Goal: Task Accomplishment & Management: Complete application form

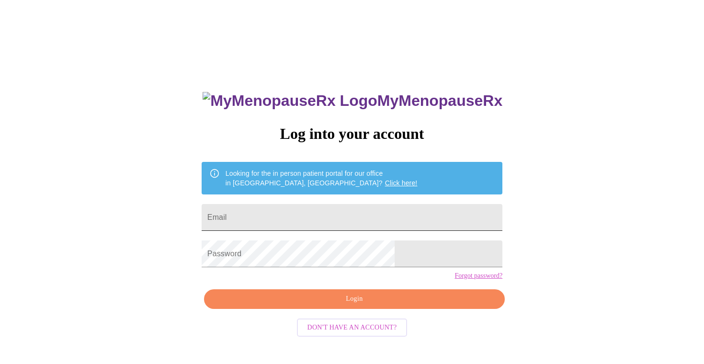
click at [318, 214] on input "Email" at bounding box center [352, 217] width 301 height 27
type input "tammylangas@gmail.com"
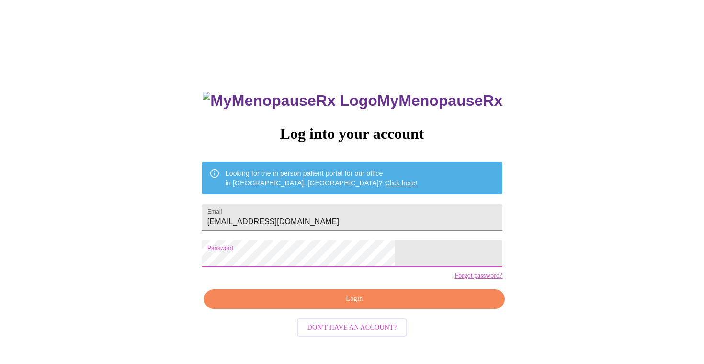
click at [379, 305] on span "Login" at bounding box center [354, 299] width 279 height 12
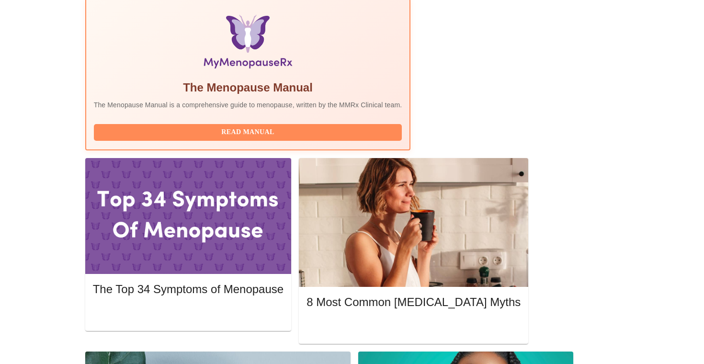
scroll to position [312, 0]
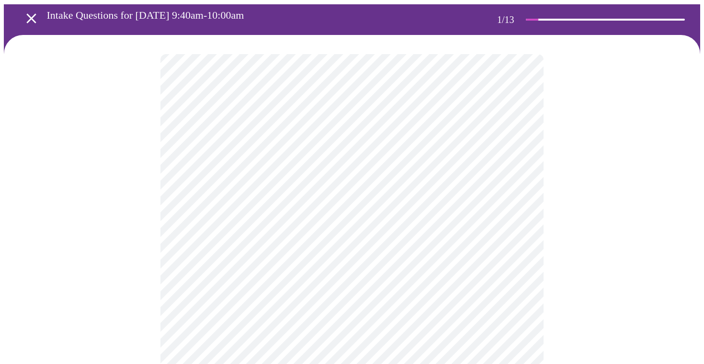
scroll to position [46, 0]
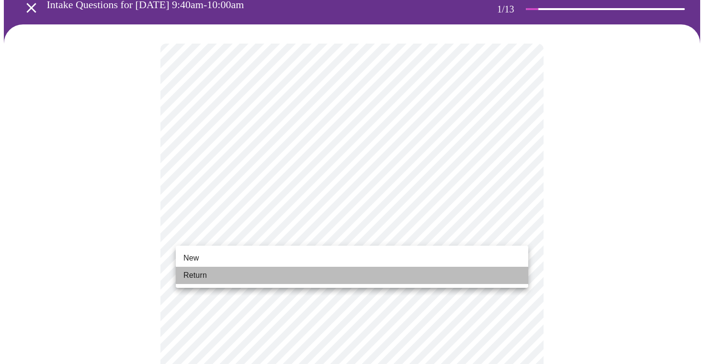
click at [237, 272] on li "Return" at bounding box center [352, 275] width 352 height 17
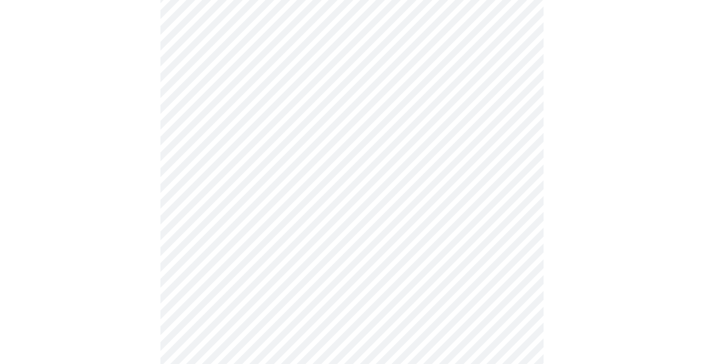
scroll to position [476, 0]
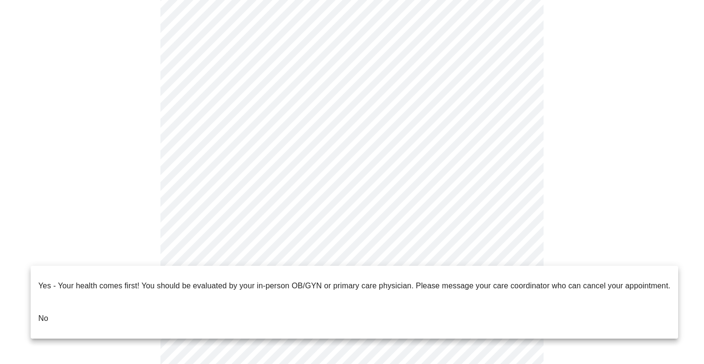
click at [49, 304] on li "No" at bounding box center [354, 318] width 647 height 33
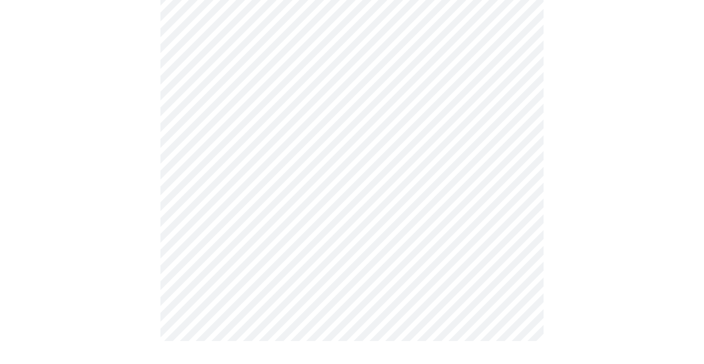
scroll to position [0, 0]
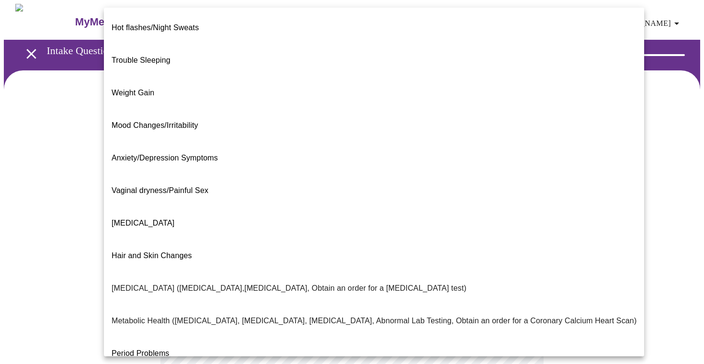
click at [471, 203] on body "MyMenopauseRx Appointments Messaging Labs Uploads Medications Community Refer a…" at bounding box center [352, 292] width 696 height 576
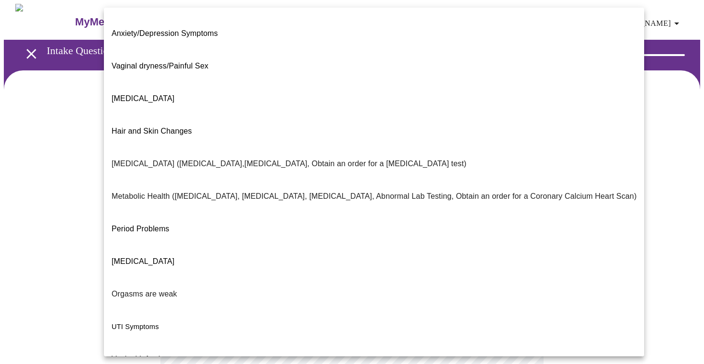
scroll to position [132, 0]
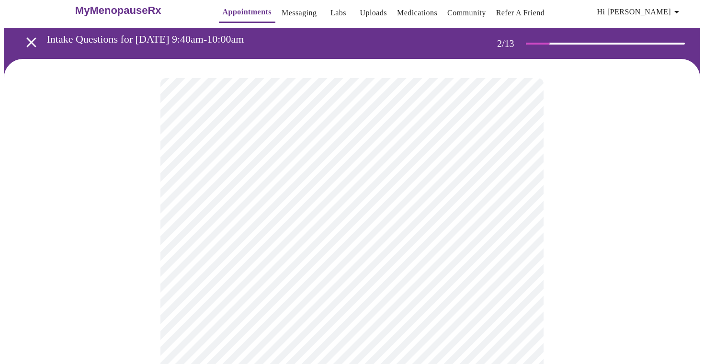
scroll to position [15, 0]
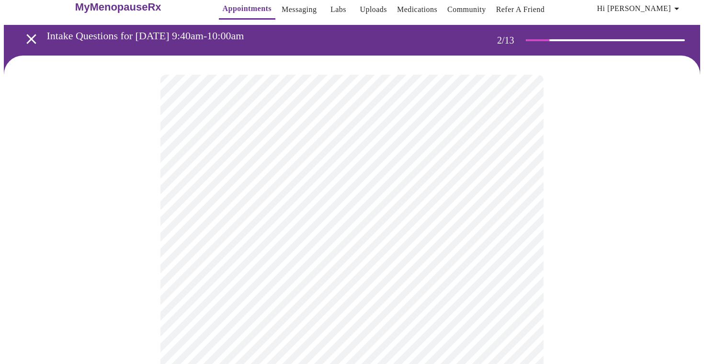
click at [213, 285] on body "MyMenopauseRx Appointments Messaging Labs Uploads Medications Community Refer a…" at bounding box center [352, 274] width 696 height 570
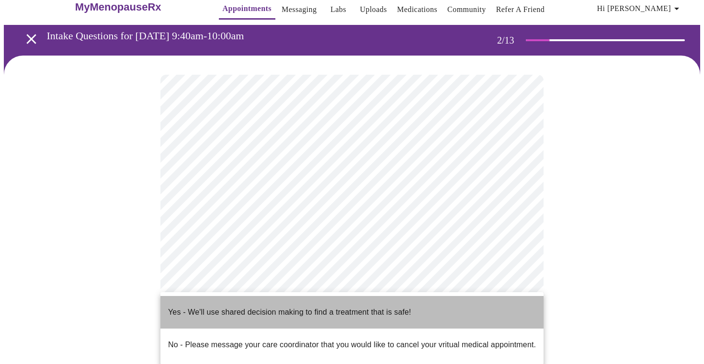
click at [230, 306] on p "Yes - We'll use shared decision making to find a treatment that is safe!" at bounding box center [289, 311] width 243 height 11
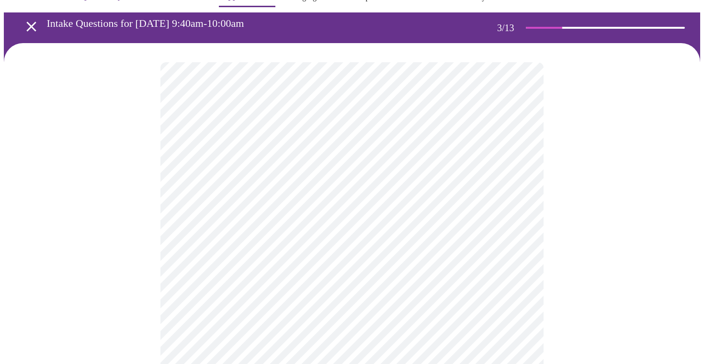
scroll to position [43, 0]
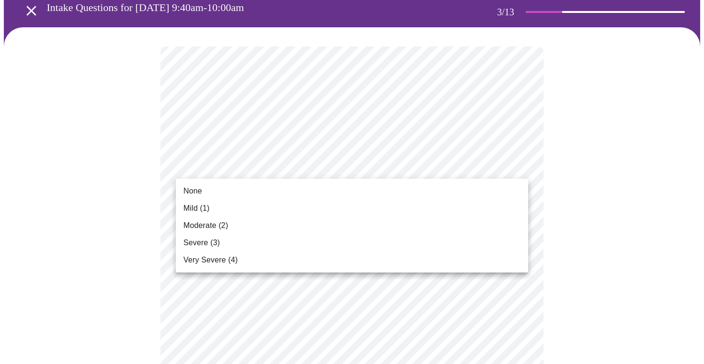
click at [323, 193] on li "None" at bounding box center [352, 190] width 352 height 17
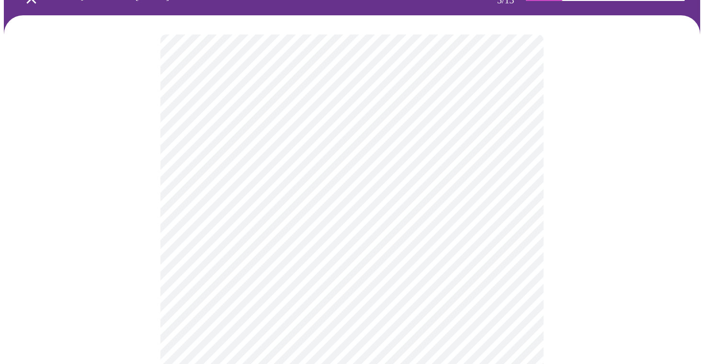
scroll to position [56, 0]
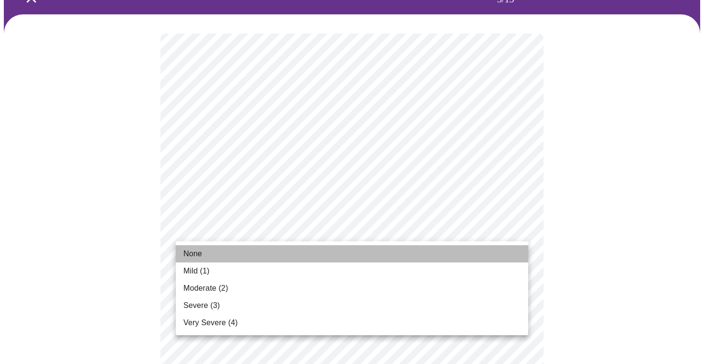
click at [337, 250] on li "None" at bounding box center [352, 253] width 352 height 17
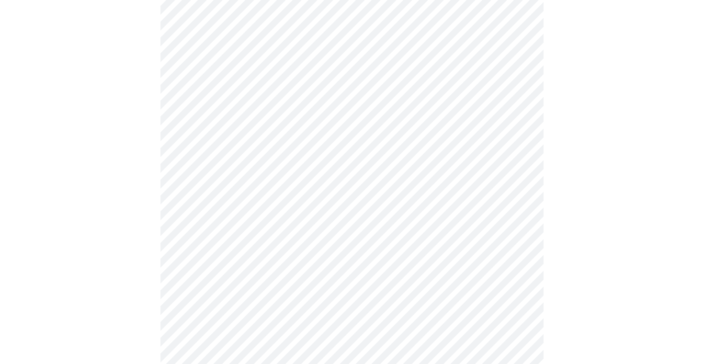
scroll to position [193, 0]
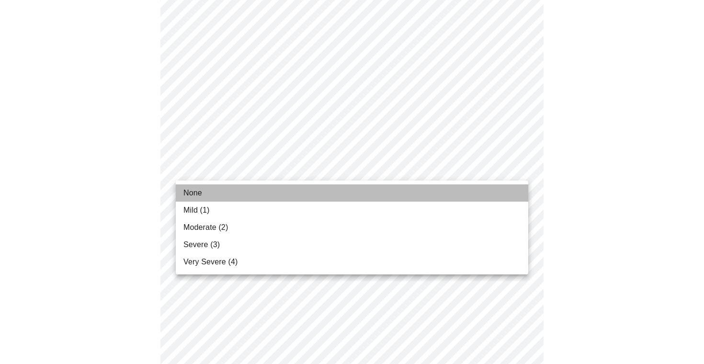
click at [341, 186] on li "None" at bounding box center [352, 192] width 352 height 17
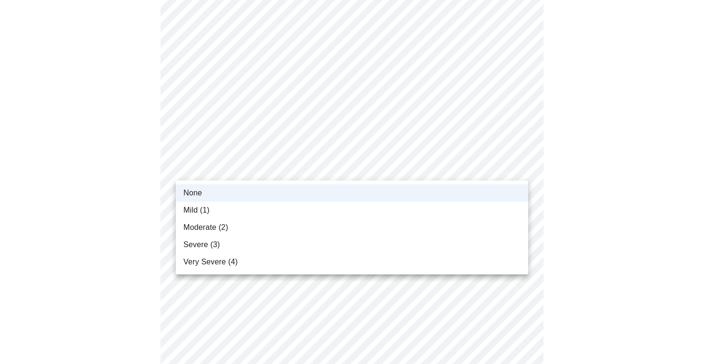
click at [338, 206] on li "Mild (1)" at bounding box center [352, 210] width 352 height 17
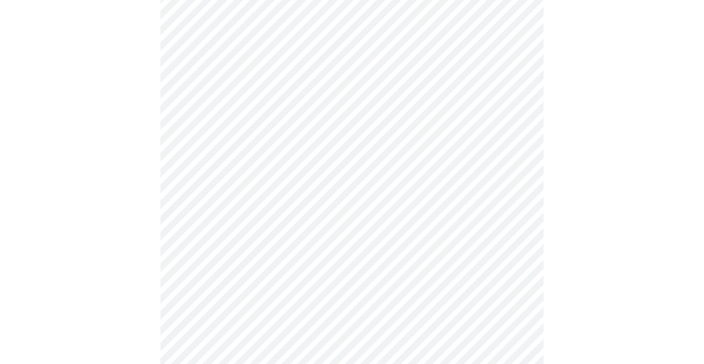
scroll to position [313, 0]
click at [386, 127] on body "MyMenopauseRx Appointments Messaging Labs Uploads Medications Community Refer a…" at bounding box center [352, 308] width 696 height 1234
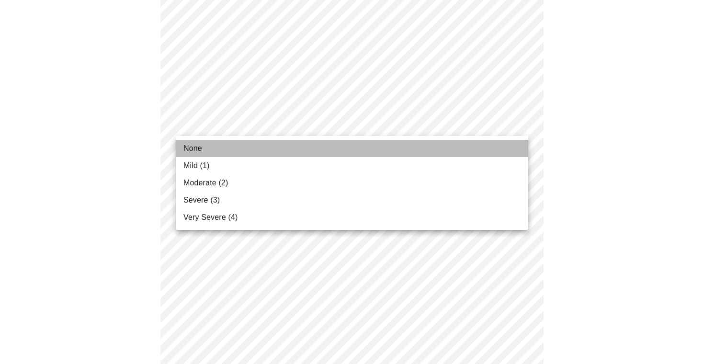
click at [375, 145] on li "None" at bounding box center [352, 148] width 352 height 17
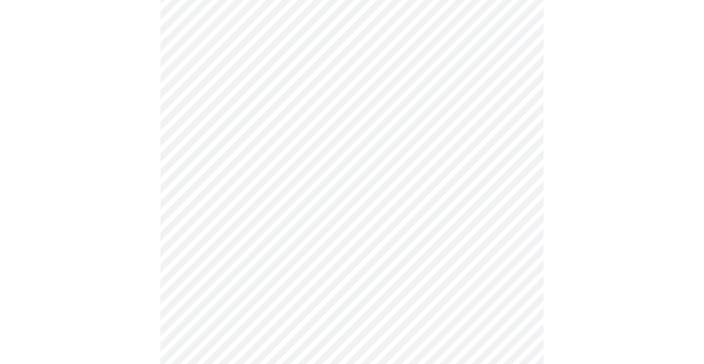
scroll to position [363, 0]
click at [375, 141] on body "MyMenopauseRx Appointments Messaging Labs Uploads Medications Community Refer a…" at bounding box center [352, 251] width 696 height 1220
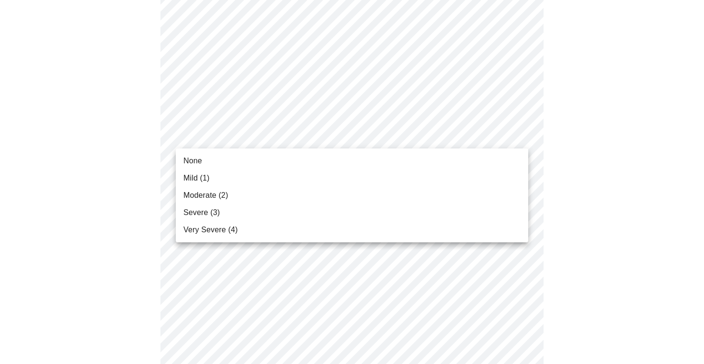
click at [364, 174] on li "Mild (1)" at bounding box center [352, 178] width 352 height 17
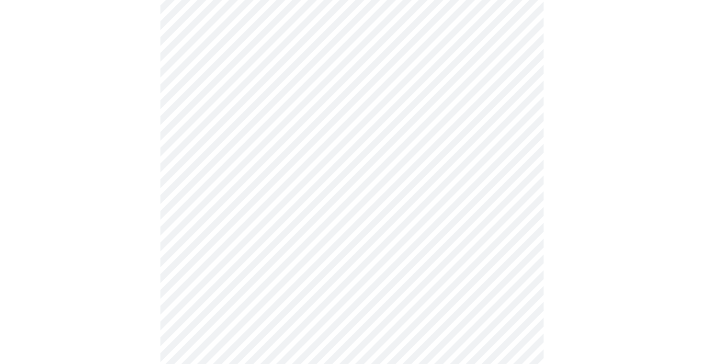
scroll to position [468, 0]
click at [372, 97] on body "MyMenopauseRx Appointments Messaging Labs Uploads Medications Community Refer a…" at bounding box center [352, 139] width 696 height 1207
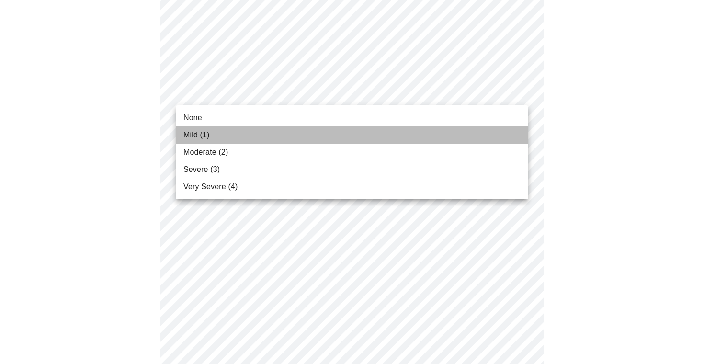
click at [362, 127] on li "Mild (1)" at bounding box center [352, 134] width 352 height 17
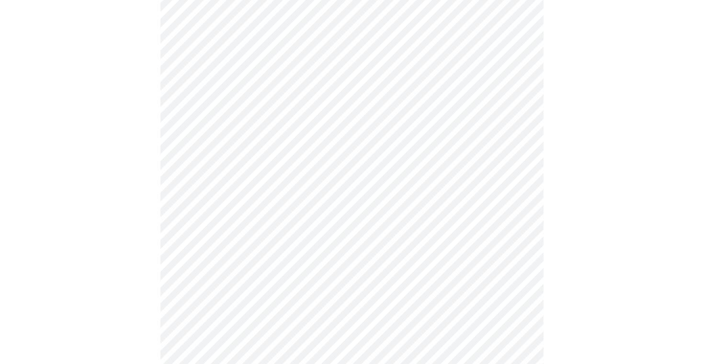
scroll to position [501, 0]
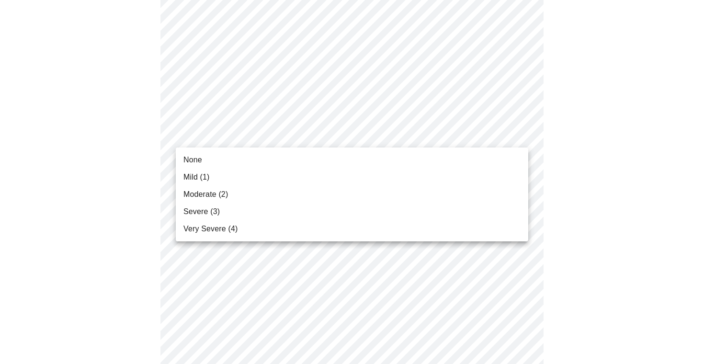
click at [362, 127] on body "MyMenopauseRx Appointments Messaging Labs Uploads Medications Community Refer a…" at bounding box center [352, 98] width 696 height 1193
click at [354, 151] on ul "None Mild (1) Moderate (2) Severe (3) Very Severe (4)" at bounding box center [352, 194] width 352 height 94
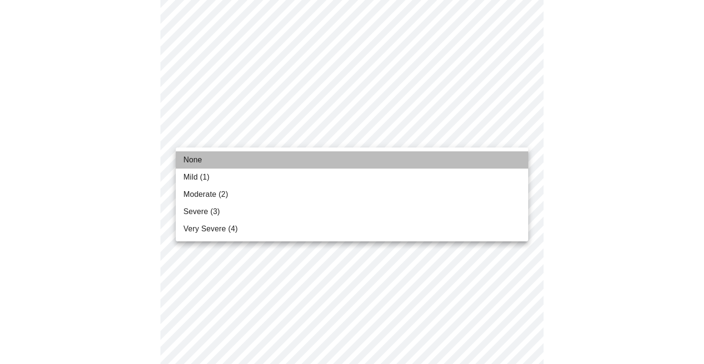
click at [354, 152] on li "None" at bounding box center [352, 159] width 352 height 17
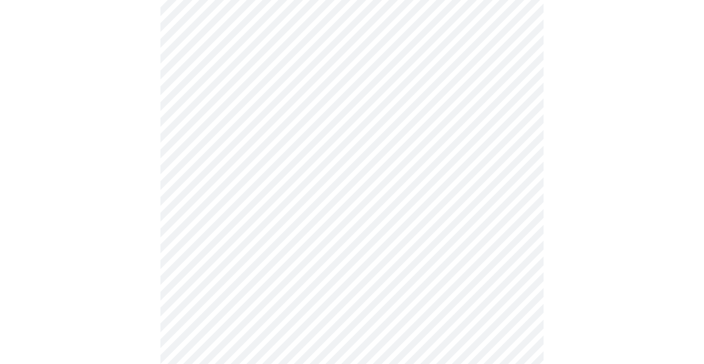
scroll to position [577, 0]
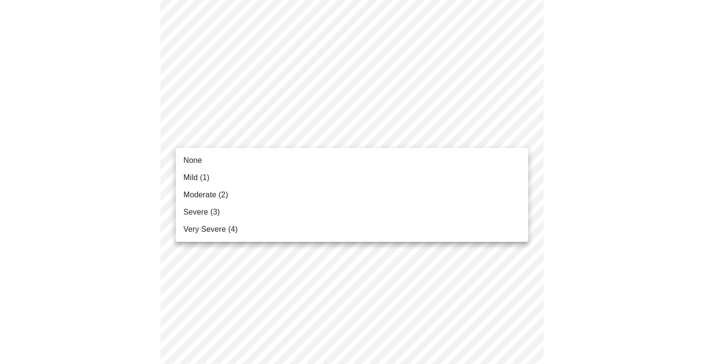
click at [356, 141] on body "MyMenopauseRx Appointments Messaging Labs Uploads Medications Community Refer a…" at bounding box center [352, 17] width 696 height 1180
click at [349, 178] on li "Mild (1)" at bounding box center [352, 177] width 352 height 17
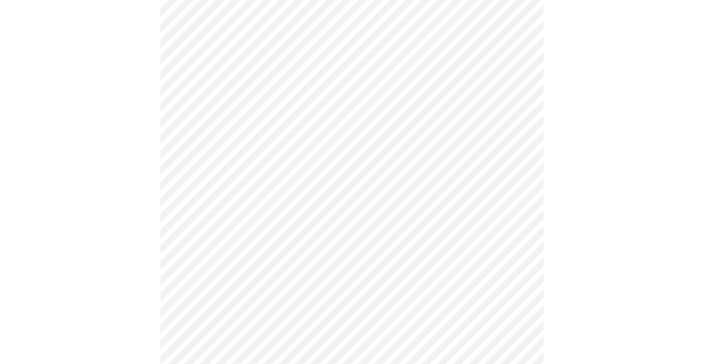
scroll to position [638, 0]
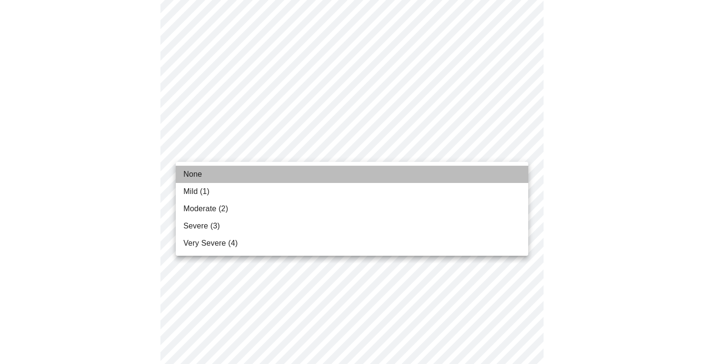
click at [342, 169] on li "None" at bounding box center [352, 174] width 352 height 17
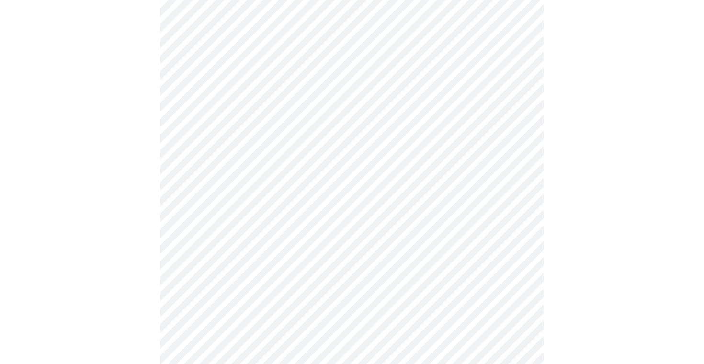
scroll to position [727, 0]
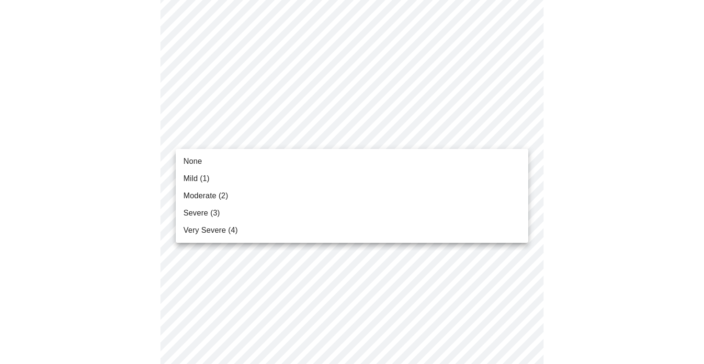
click at [331, 156] on li "None" at bounding box center [352, 161] width 352 height 17
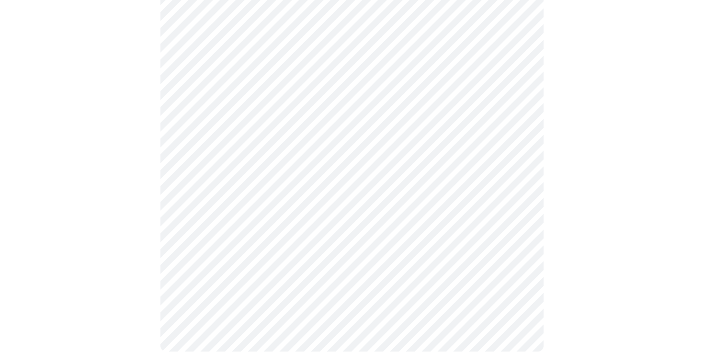
scroll to position [776, 0]
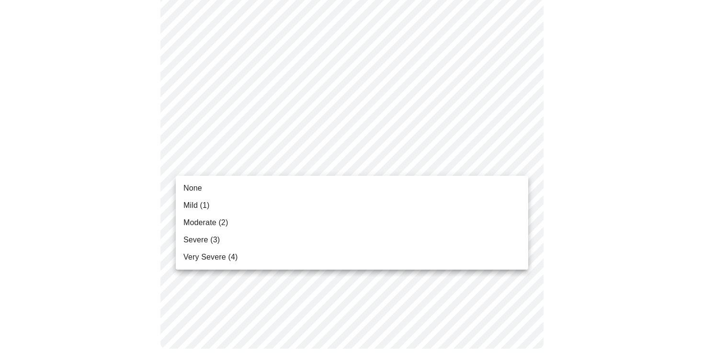
click at [325, 197] on li "Mild (1)" at bounding box center [352, 205] width 352 height 17
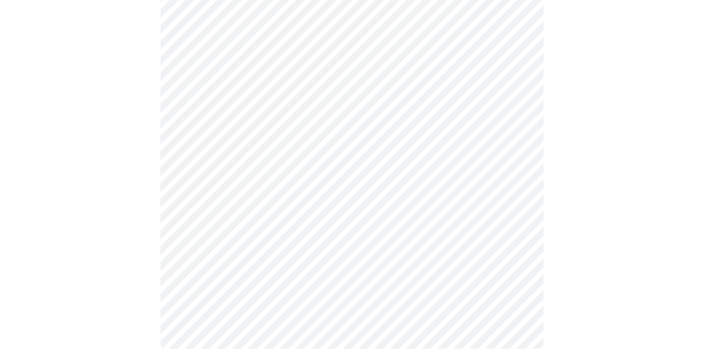
scroll to position [762, 0]
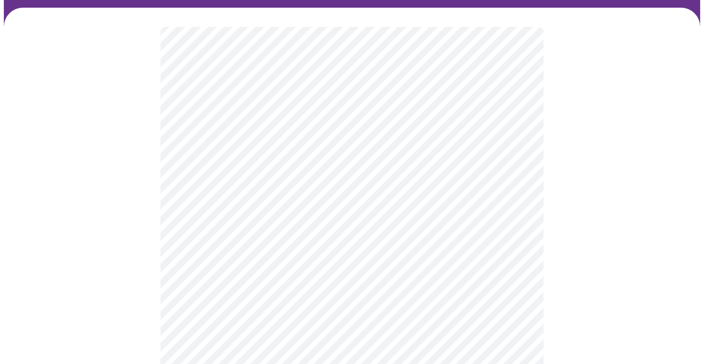
scroll to position [69, 0]
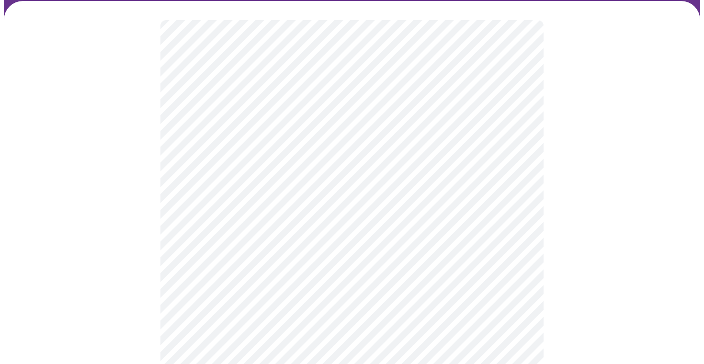
click at [510, 226] on body "MyMenopauseRx Appointments Messaging Labs Uploads Medications Community Refer a…" at bounding box center [352, 206] width 696 height 544
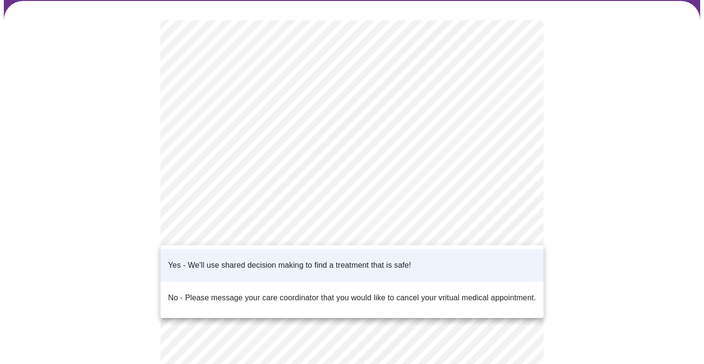
click at [461, 226] on div at bounding box center [352, 182] width 704 height 364
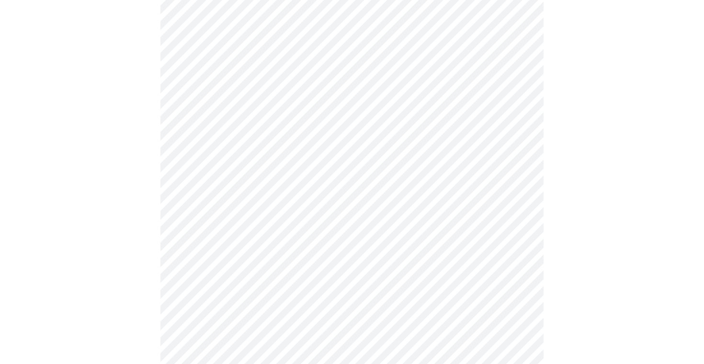
scroll to position [0, 0]
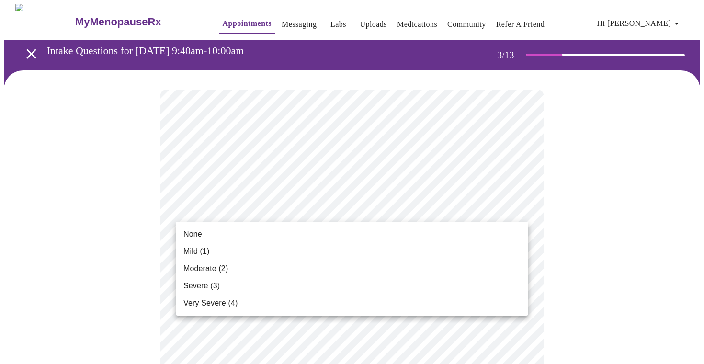
click at [401, 229] on li "None" at bounding box center [352, 234] width 352 height 17
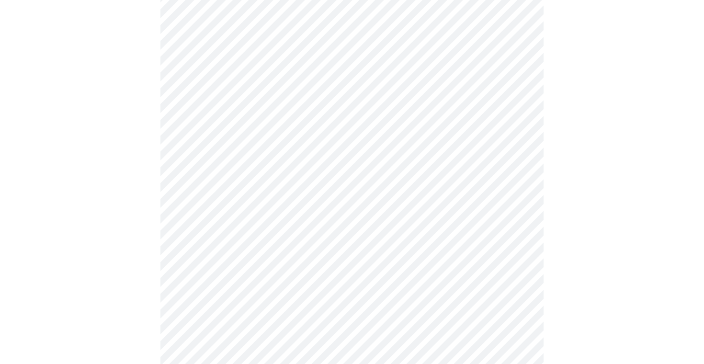
scroll to position [110, 0]
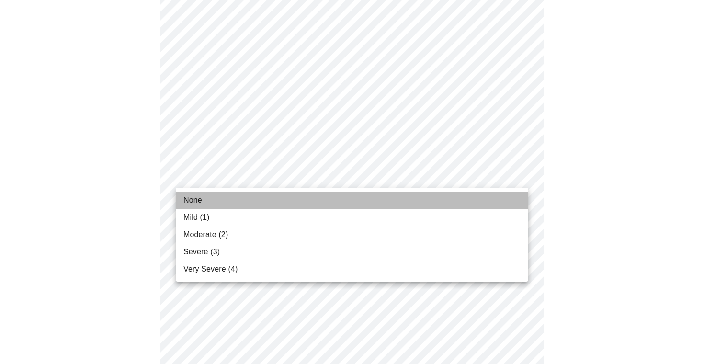
click at [355, 194] on li "None" at bounding box center [352, 200] width 352 height 17
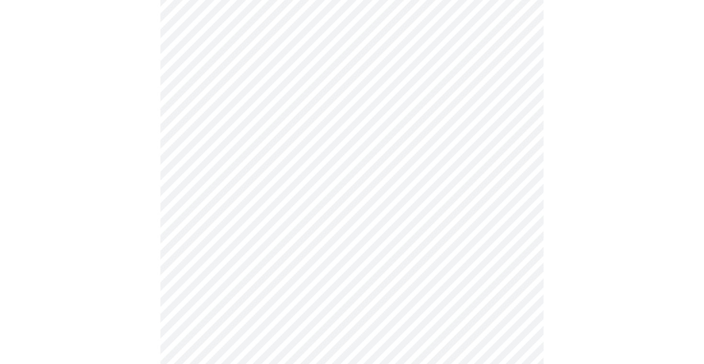
scroll to position [204, 0]
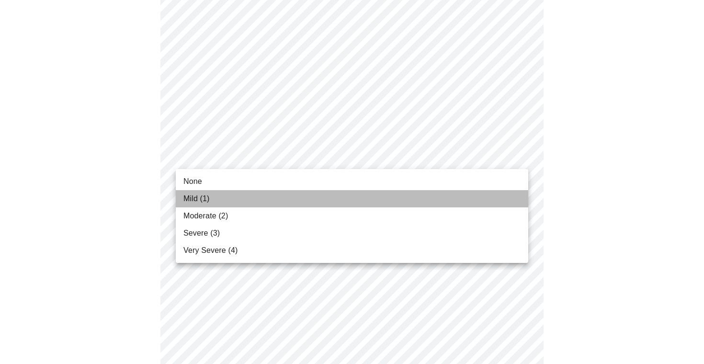
click at [321, 193] on li "Mild (1)" at bounding box center [352, 198] width 352 height 17
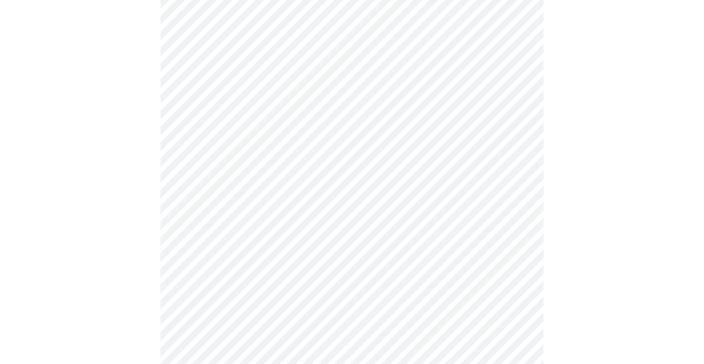
scroll to position [265, 0]
click at [328, 166] on body "MyMenopauseRx Appointments Messaging Labs Uploads Medications Community Refer a…" at bounding box center [352, 356] width 696 height 1234
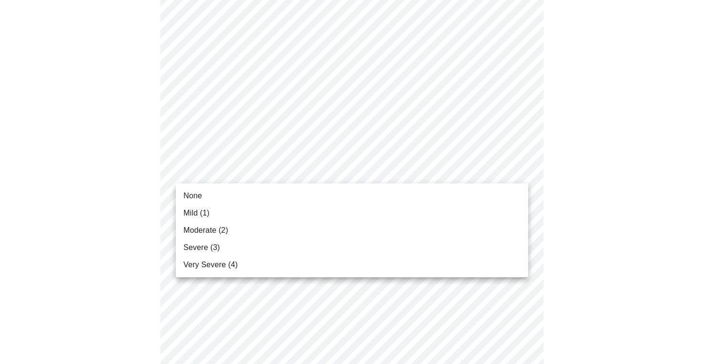
click at [294, 191] on li "None" at bounding box center [352, 195] width 352 height 17
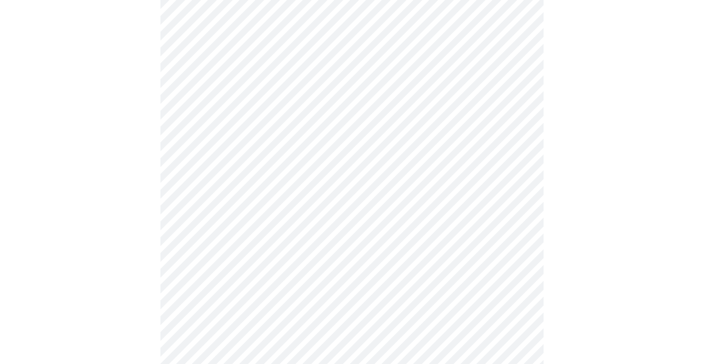
scroll to position [386, 0]
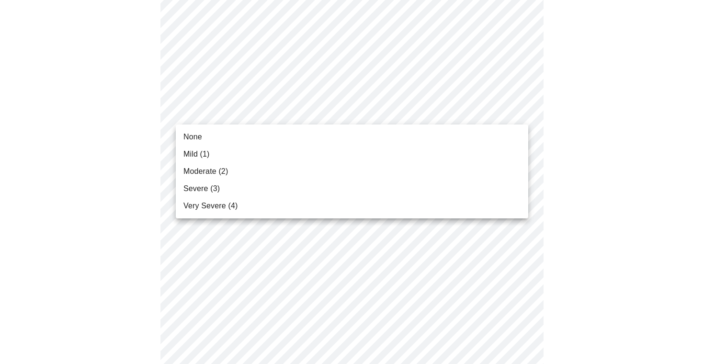
click at [390, 112] on body "MyMenopauseRx Appointments Messaging Labs Uploads Medications Community Refer a…" at bounding box center [352, 227] width 696 height 1220
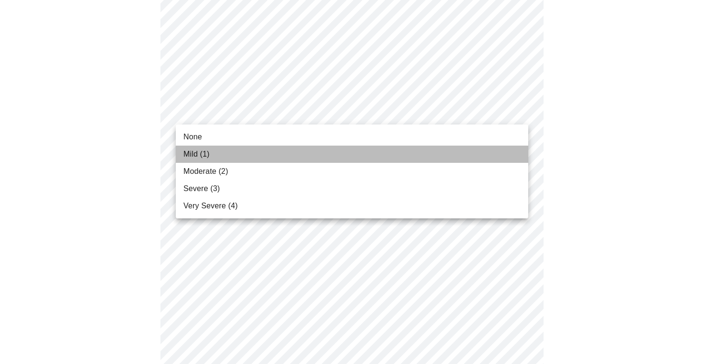
click at [378, 150] on li "Mild (1)" at bounding box center [352, 154] width 352 height 17
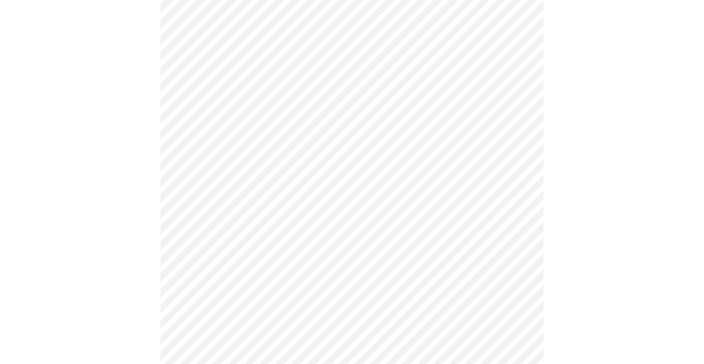
scroll to position [428, 0]
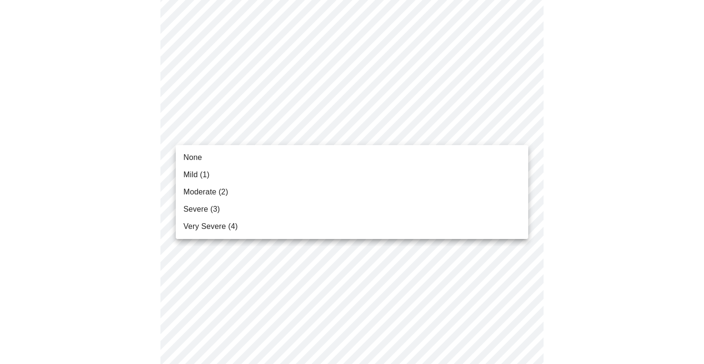
click at [391, 133] on body "MyMenopauseRx Appointments Messaging Labs Uploads Medications Community Refer a…" at bounding box center [352, 179] width 696 height 1207
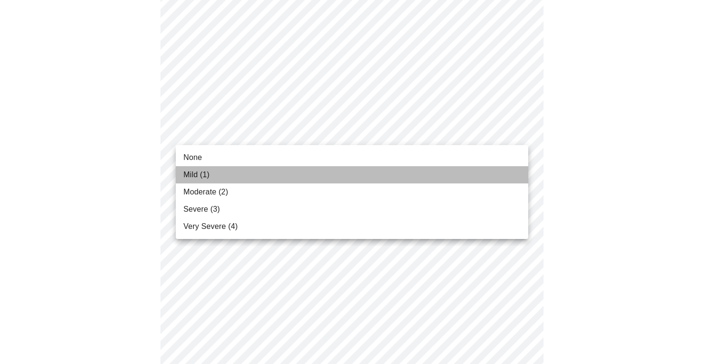
click at [379, 171] on li "Mild (1)" at bounding box center [352, 174] width 352 height 17
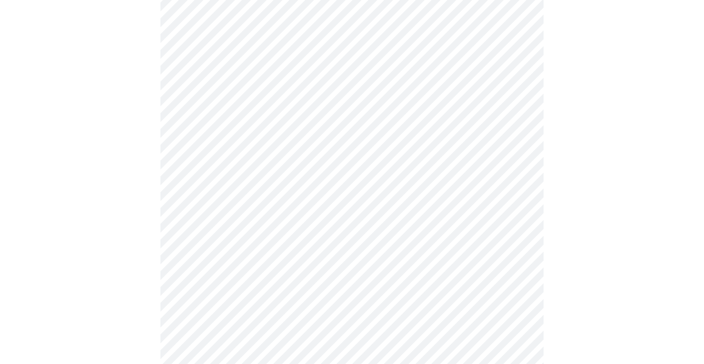
scroll to position [500, 0]
click at [384, 134] on body "MyMenopauseRx Appointments Messaging Labs Uploads Medications Community Refer a…" at bounding box center [352, 99] width 696 height 1193
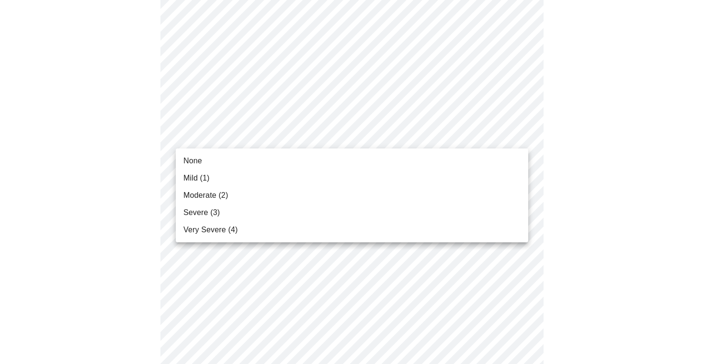
click at [377, 156] on li "None" at bounding box center [352, 160] width 352 height 17
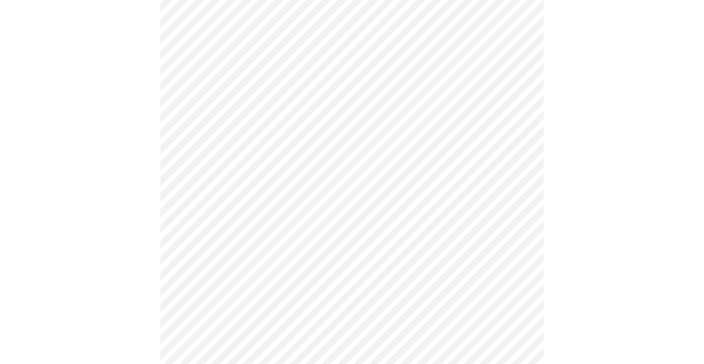
scroll to position [546, 0]
click at [382, 93] on body "MyMenopauseRx Appointments Messaging Labs Uploads Medications Community Refer a…" at bounding box center [352, 47] width 696 height 1180
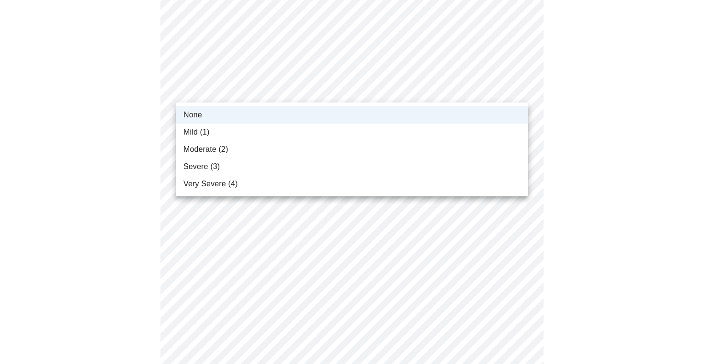
click at [367, 128] on li "Mild (1)" at bounding box center [352, 132] width 352 height 17
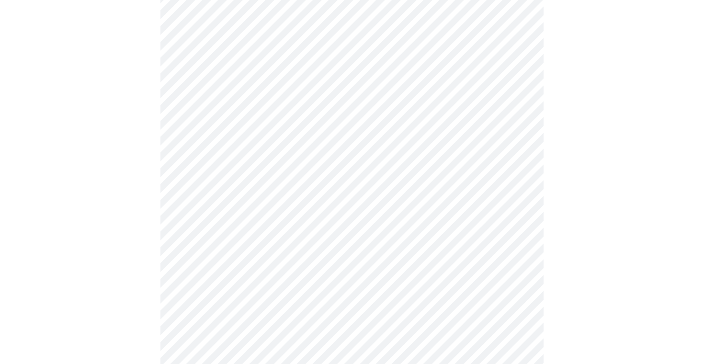
scroll to position [588, 0]
click at [367, 128] on body "MyMenopauseRx Appointments Messaging Labs Uploads Medications Community Refer a…" at bounding box center [352, 6] width 696 height 1180
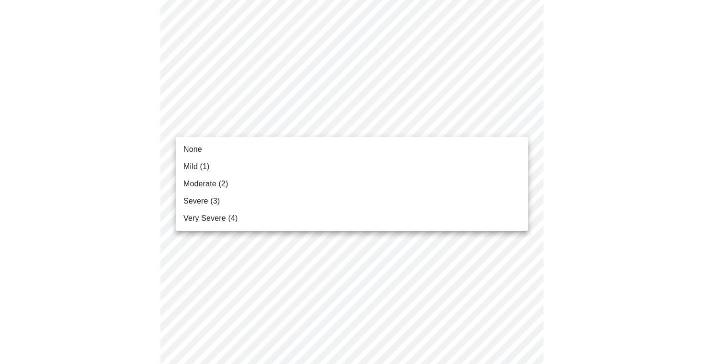
click at [360, 148] on li "None" at bounding box center [352, 149] width 352 height 17
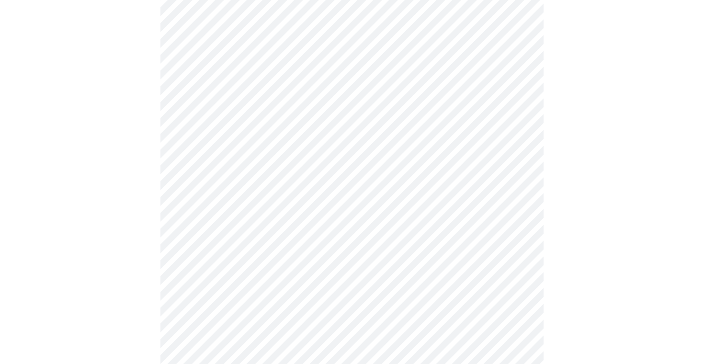
scroll to position [661, 0]
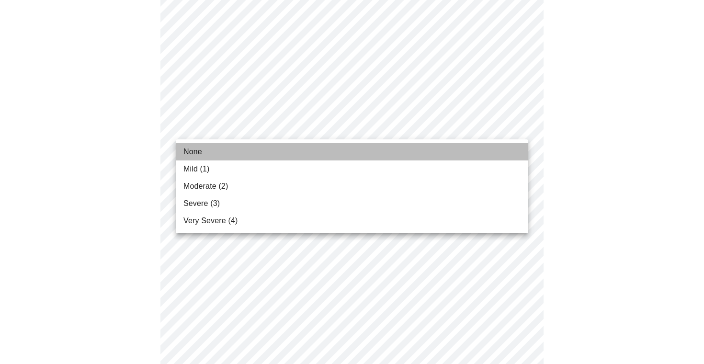
click at [355, 148] on li "None" at bounding box center [352, 151] width 352 height 17
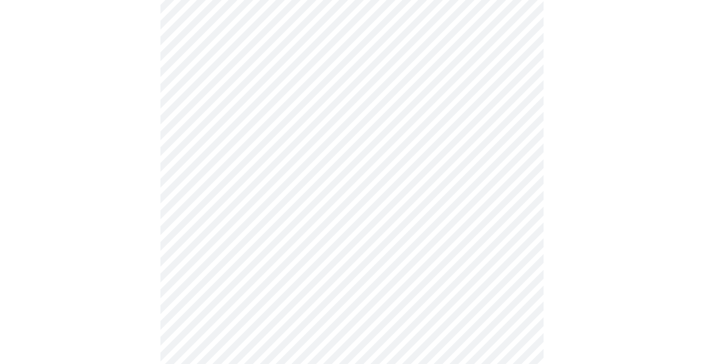
scroll to position [735, 0]
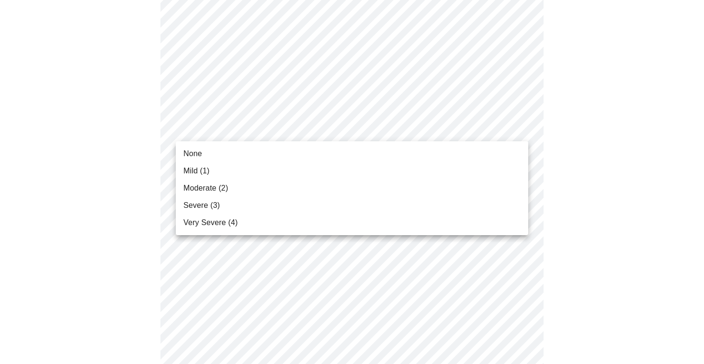
click at [345, 146] on li "None" at bounding box center [352, 153] width 352 height 17
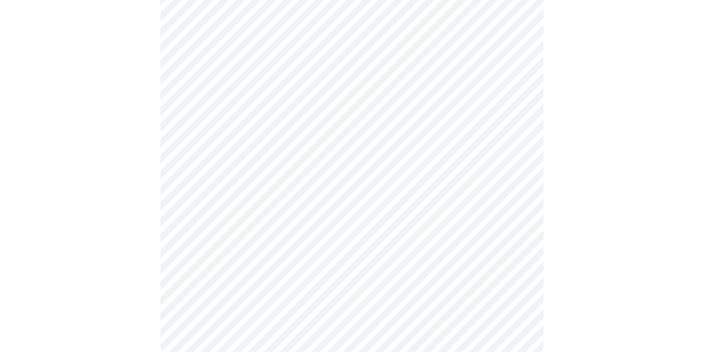
scroll to position [776, 0]
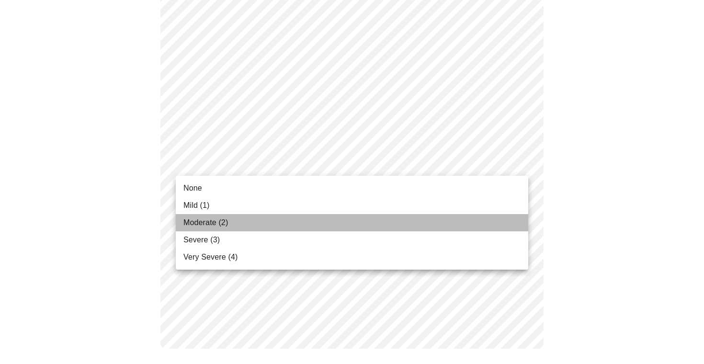
click at [319, 215] on li "Moderate (2)" at bounding box center [352, 222] width 352 height 17
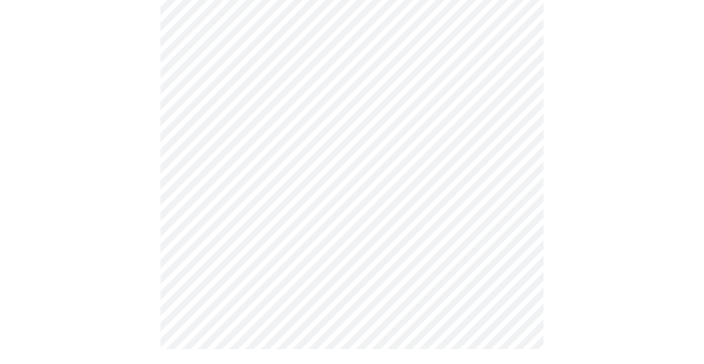
click at [366, 218] on body "MyMenopauseRx Appointments Messaging Labs Uploads Medications Community Refer a…" at bounding box center [352, 127] width 696 height 907
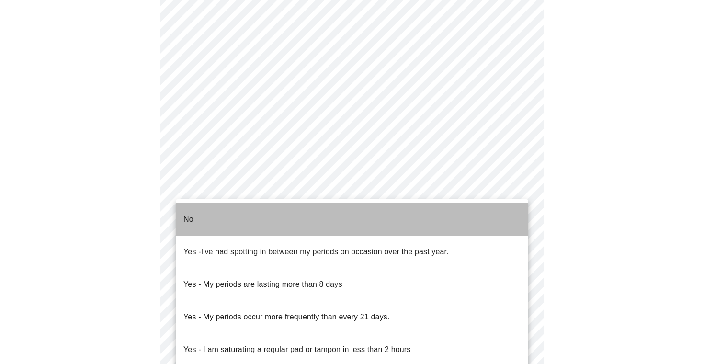
click at [335, 216] on li "No" at bounding box center [352, 219] width 352 height 33
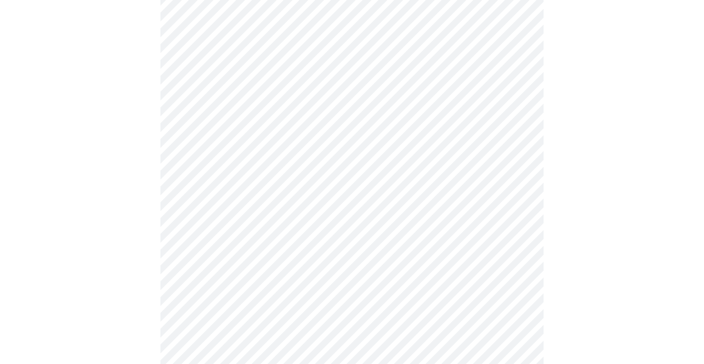
scroll to position [391, 0]
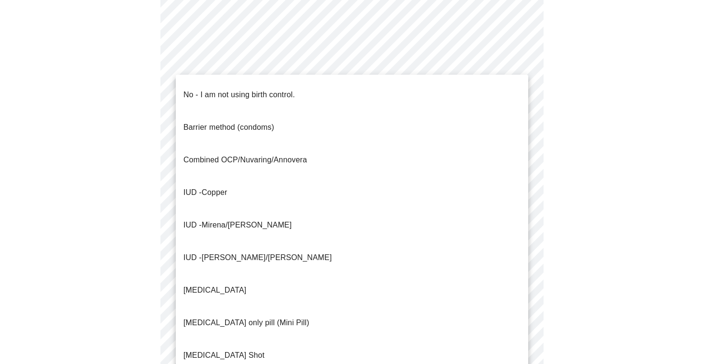
click at [358, 229] on body "MyMenopauseRx Appointments Messaging Labs Uploads Medications Community Refer a…" at bounding box center [352, 63] width 696 height 901
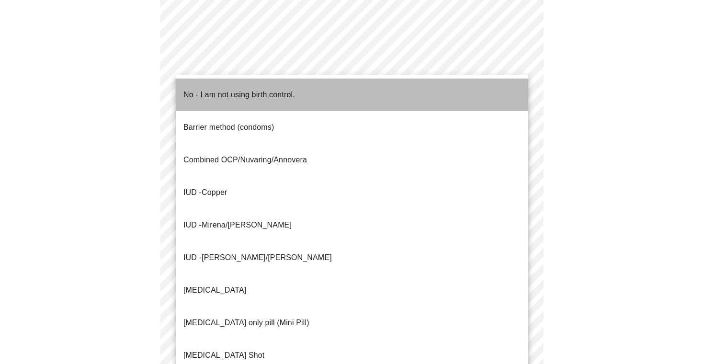
click at [341, 90] on li "No - I am not using birth control." at bounding box center [352, 95] width 352 height 33
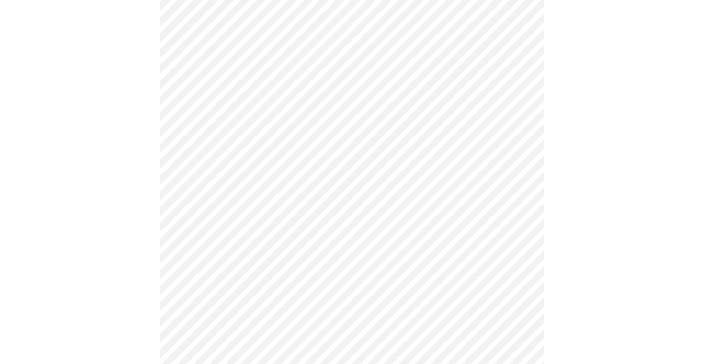
scroll to position [507, 0]
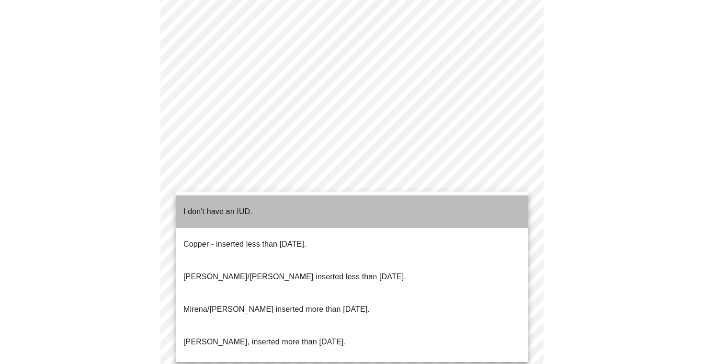
click at [352, 203] on li "I don't have an IUD." at bounding box center [352, 211] width 352 height 33
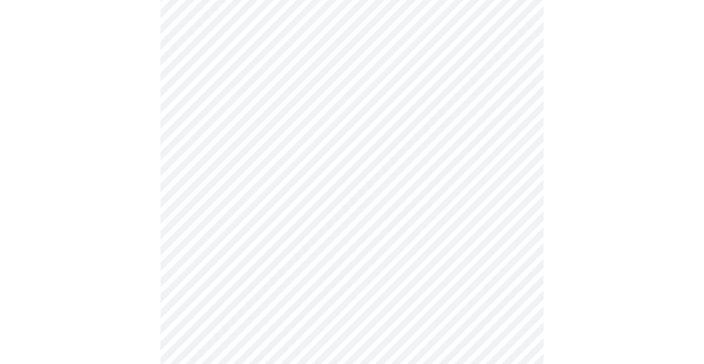
scroll to position [525, 0]
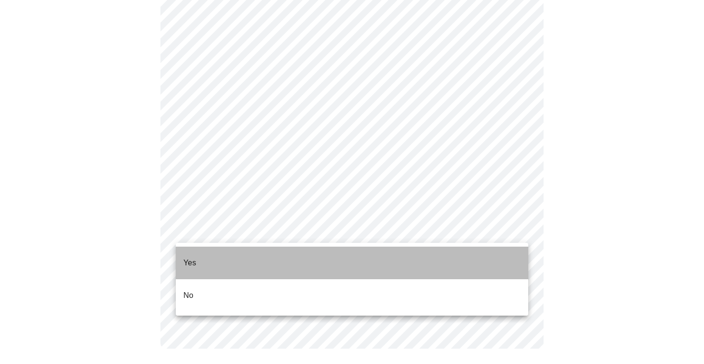
click at [321, 260] on li "Yes" at bounding box center [352, 263] width 352 height 33
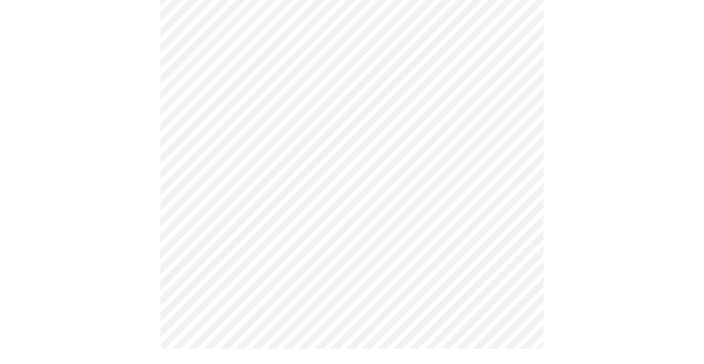
scroll to position [0, 0]
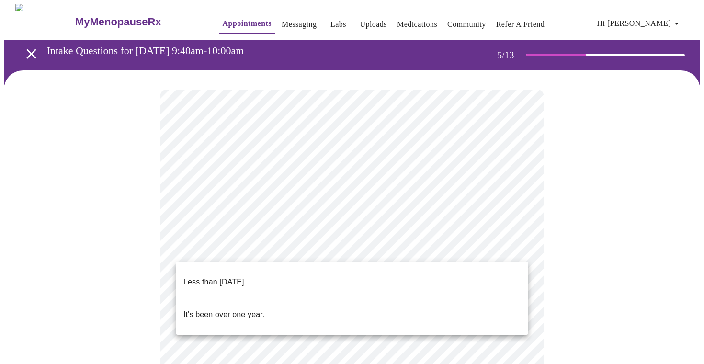
click at [488, 250] on body "MyMenopauseRx Appointments Messaging Labs Uploads Medications Community Refer a…" at bounding box center [352, 361] width 696 height 714
click at [483, 269] on li "Less than [DATE]." at bounding box center [352, 282] width 352 height 33
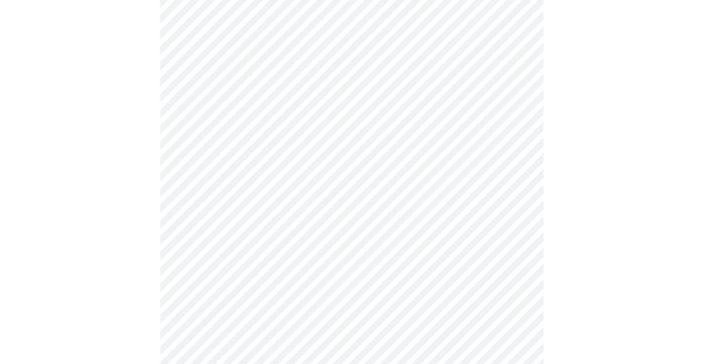
scroll to position [127, 0]
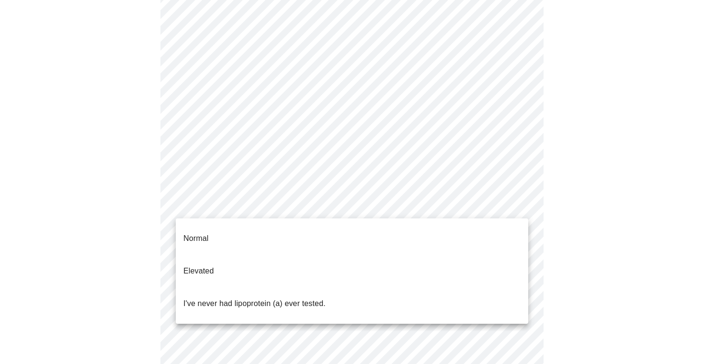
click at [509, 208] on body "MyMenopauseRx Appointments Messaging Labs Uploads Medications Community Refer a…" at bounding box center [352, 231] width 696 height 708
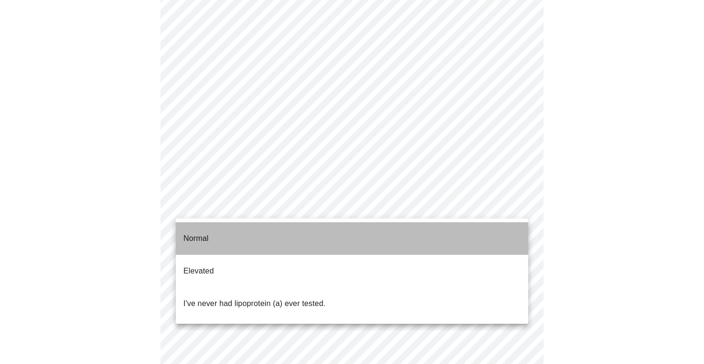
click at [501, 225] on li "Normal" at bounding box center [352, 238] width 352 height 33
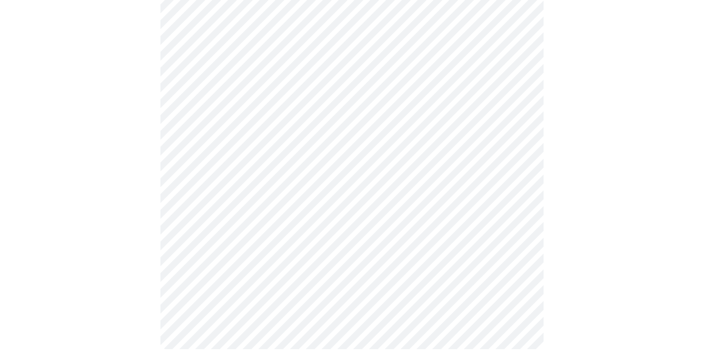
scroll to position [0, 0]
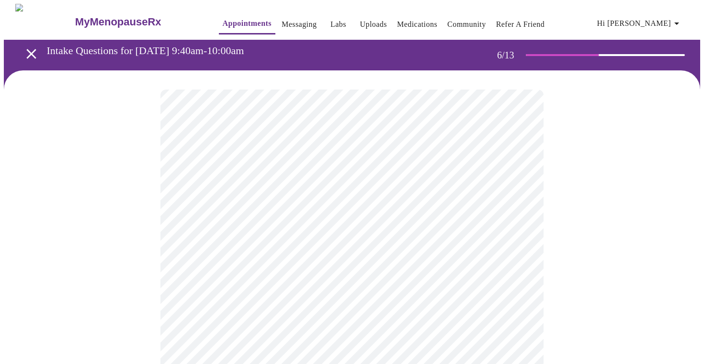
click at [255, 285] on body "MyMenopauseRx Appointments Messaging Labs Uploads Medications Community Refer a…" at bounding box center [352, 253] width 696 height 498
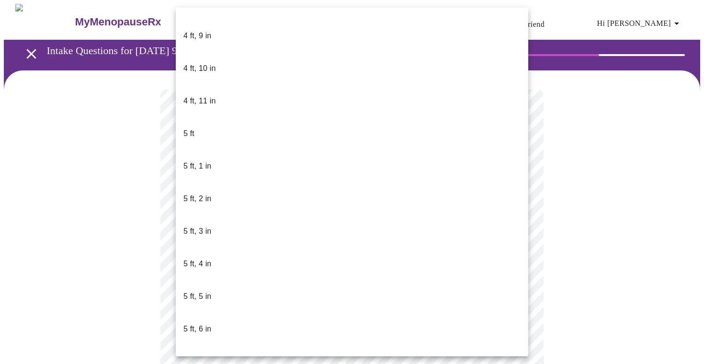
scroll to position [711, 0]
click at [201, 353] on p "5 ft, 8 in" at bounding box center [197, 358] width 28 height 11
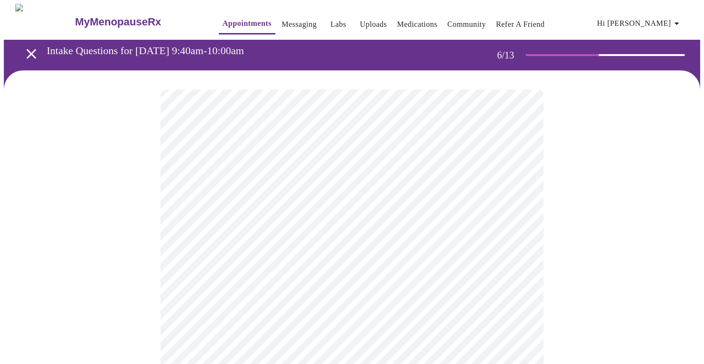
click at [136, 202] on div at bounding box center [352, 289] width 696 height 439
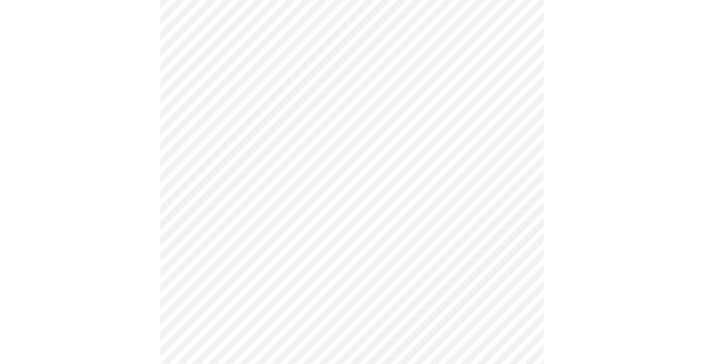
scroll to position [2448, 0]
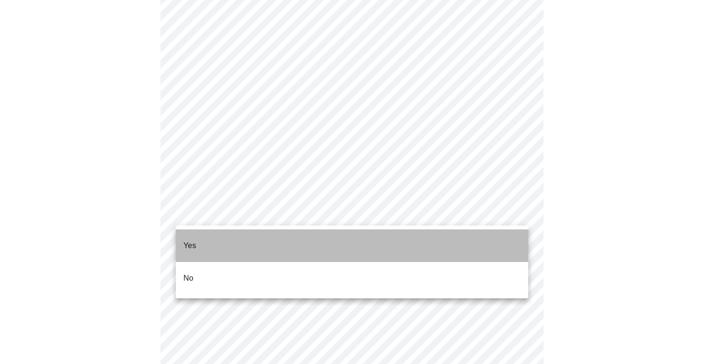
click at [240, 238] on li "Yes" at bounding box center [352, 245] width 352 height 33
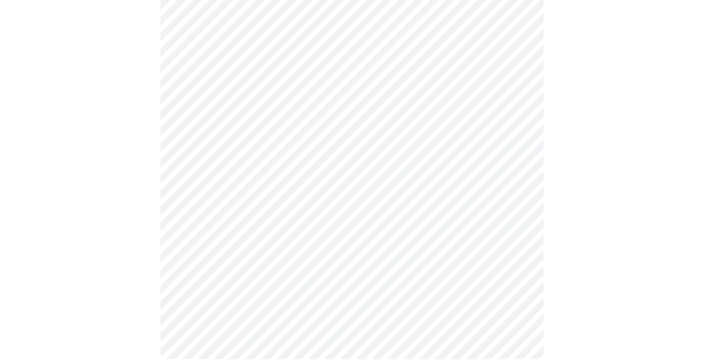
scroll to position [873, 0]
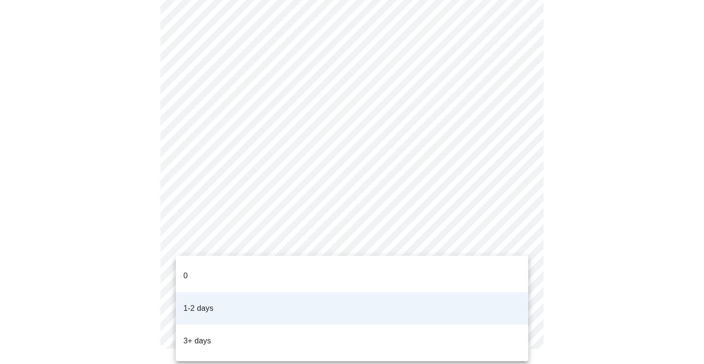
click at [108, 254] on div at bounding box center [352, 182] width 704 height 364
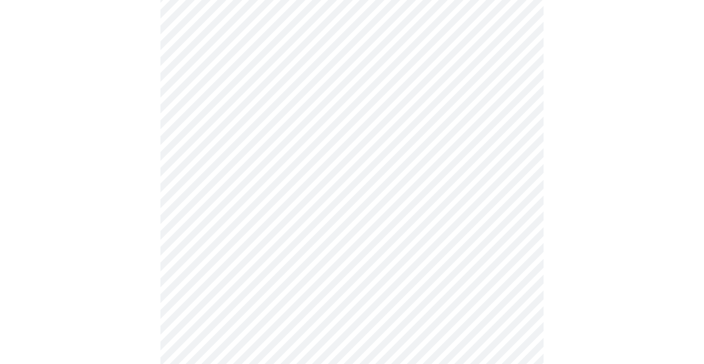
scroll to position [272, 0]
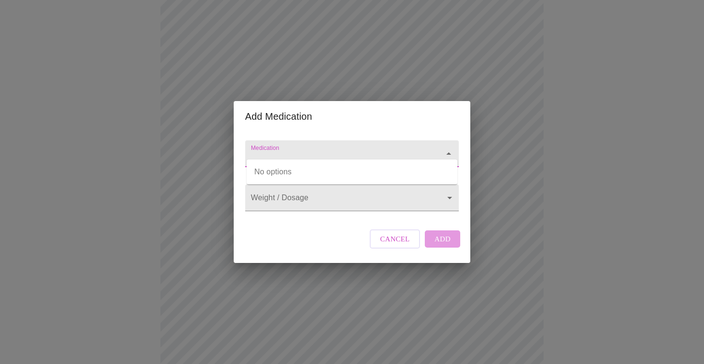
click at [315, 149] on input "Medication" at bounding box center [338, 158] width 179 height 18
type input "[MEDICAL_DATA] patch"
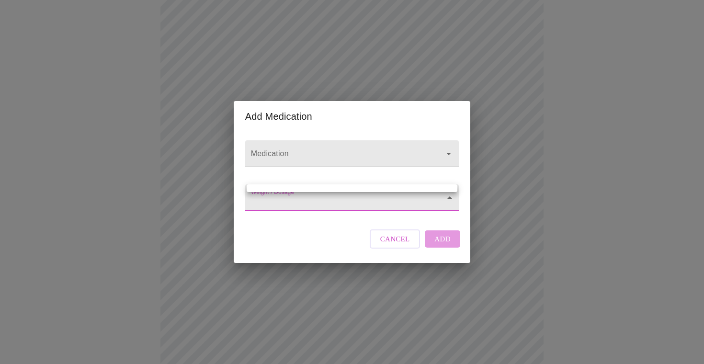
click at [333, 199] on body "MyMenopauseRx Appointments Messaging Labs Uploads Medications Community Refer a…" at bounding box center [352, 189] width 696 height 917
click at [280, 193] on div at bounding box center [352, 182] width 704 height 364
click at [269, 207] on body "MyMenopauseRx Appointments Messaging Labs Uploads Medications Community Refer a…" at bounding box center [352, 189] width 696 height 917
click at [289, 48] on div at bounding box center [352, 182] width 704 height 364
click at [273, 206] on body "MyMenopauseRx Appointments Messaging Labs Uploads Medications Community Refer a…" at bounding box center [352, 189] width 696 height 917
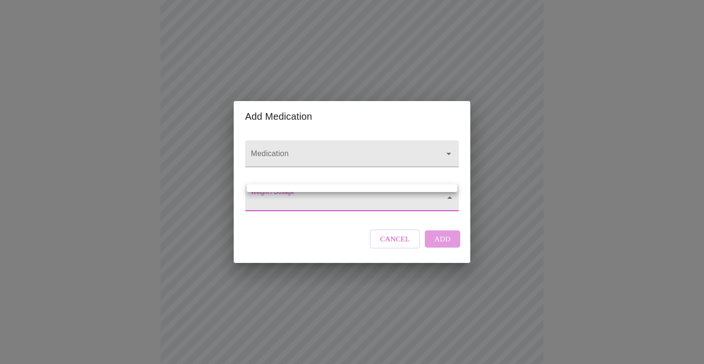
click at [297, 204] on div at bounding box center [352, 182] width 704 height 364
click at [306, 205] on body "MyMenopauseRx Appointments Messaging Labs Uploads Medications Community Refer a…" at bounding box center [352, 189] width 696 height 917
click at [450, 200] on div at bounding box center [352, 182] width 704 height 364
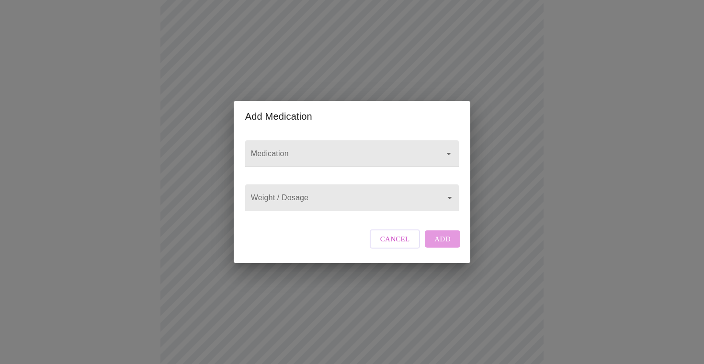
click at [414, 179] on div "Weight / Dosage ​" at bounding box center [351, 195] width 221 height 39
click at [366, 200] on body "MyMenopauseRx Appointments Messaging Labs Uploads Medications Community Refer a…" at bounding box center [352, 189] width 696 height 917
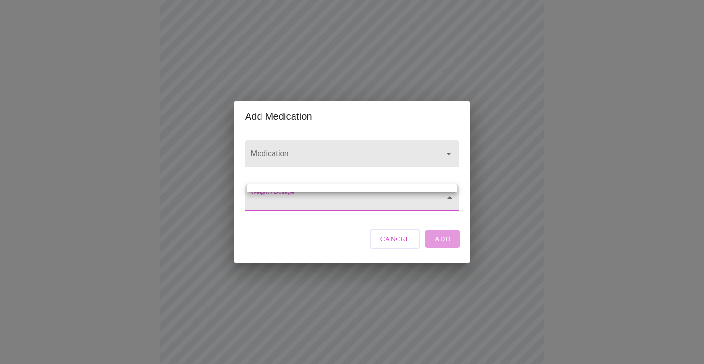
click at [338, 189] on ul at bounding box center [352, 188] width 211 height 8
click at [445, 248] on div at bounding box center [352, 182] width 704 height 364
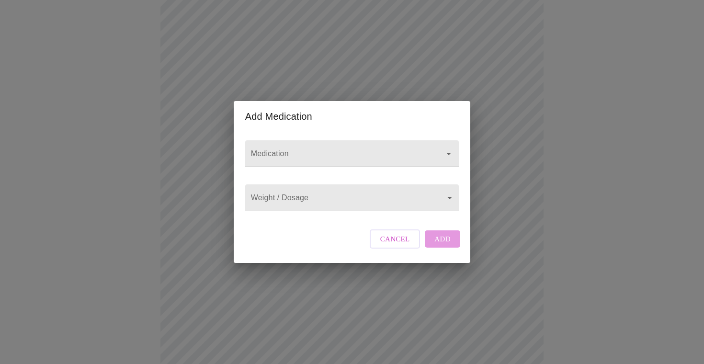
click at [443, 243] on div "Cancel Add" at bounding box center [414, 239] width 95 height 29
click at [451, 148] on icon "Open" at bounding box center [448, 153] width 11 height 11
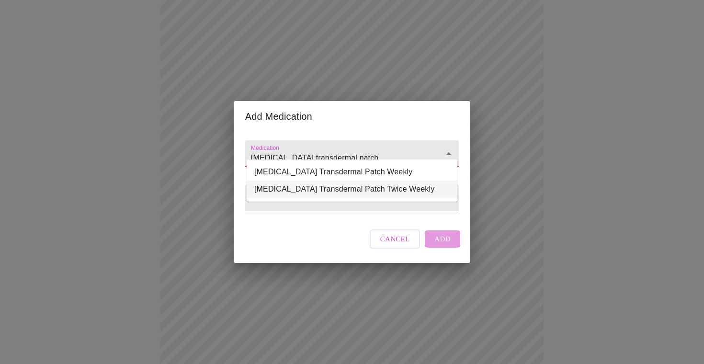
click at [349, 187] on li "[MEDICAL_DATA] Transdermal Patch Twice Weekly" at bounding box center [352, 189] width 211 height 17
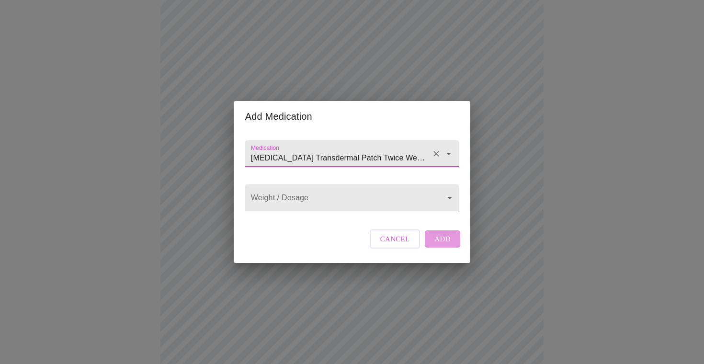
type input "[MEDICAL_DATA] Transdermal Patch Twice Weekly"
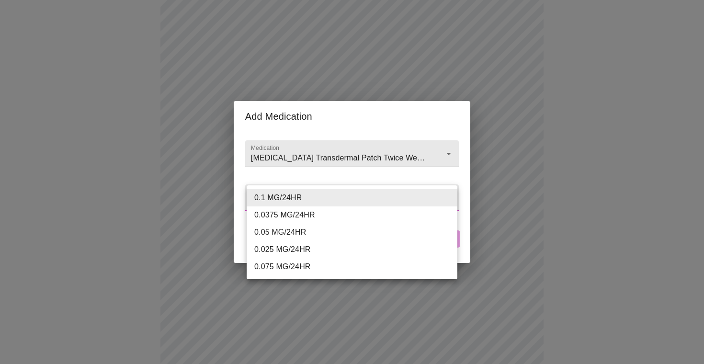
click at [340, 198] on body "MyMenopauseRx Appointments Messaging Labs Uploads Medications Community Refer a…" at bounding box center [352, 189] width 696 height 917
click at [312, 194] on li "0.1 MG/24HR" at bounding box center [352, 197] width 211 height 17
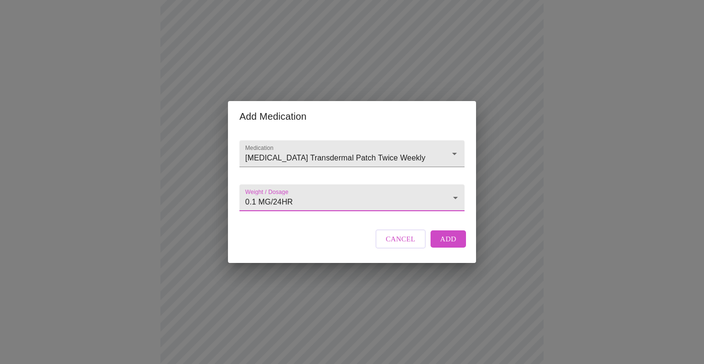
click at [452, 192] on body "MyMenopauseRx Appointments Messaging Labs Uploads Medications Community Refer a…" at bounding box center [352, 189] width 696 height 917
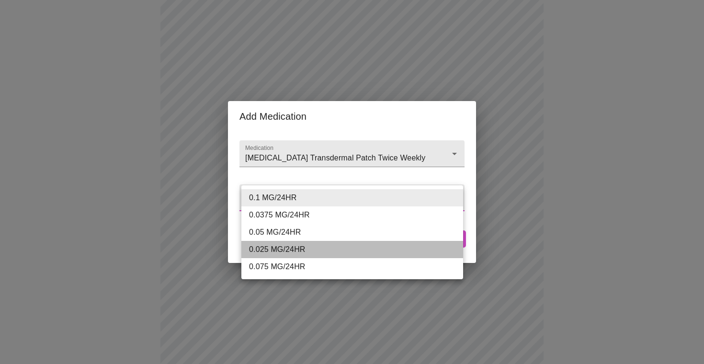
click at [285, 248] on li "0.025 MG/24HR" at bounding box center [352, 249] width 222 height 17
type input "0.025 MG/24HR"
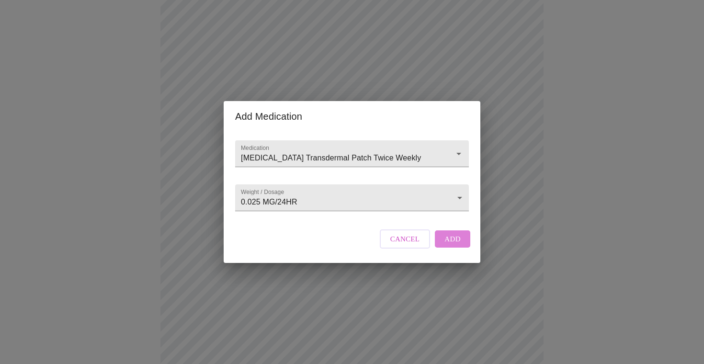
click at [457, 244] on span "Add" at bounding box center [452, 239] width 16 height 12
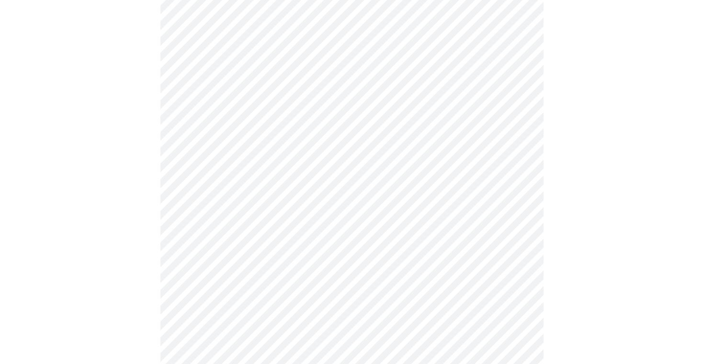
scroll to position [588, 0]
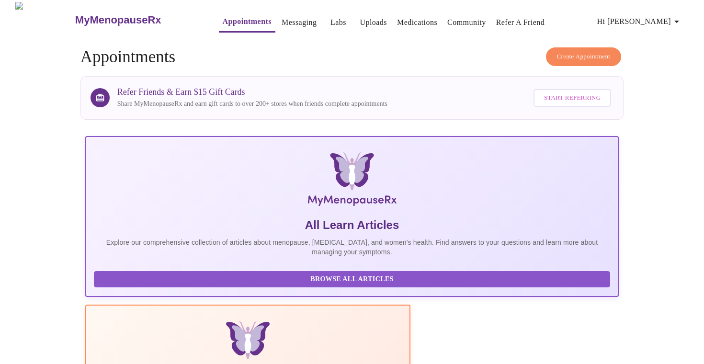
scroll to position [2, 0]
